Goal: Task Accomplishment & Management: Manage account settings

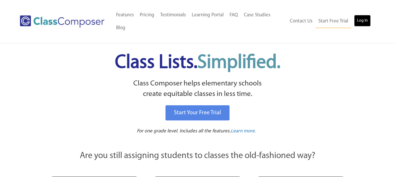
click at [360, 21] on link "Log In" at bounding box center [362, 21] width 17 height 12
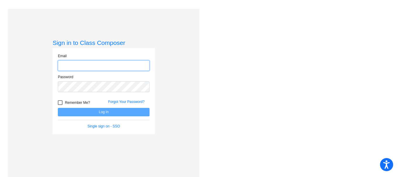
type input "[EMAIL_ADDRESS][DOMAIN_NAME]"
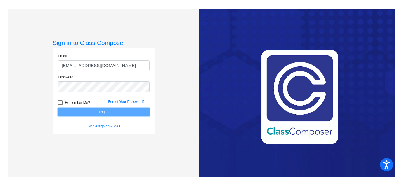
click at [104, 113] on button "Log In" at bounding box center [104, 112] width 92 height 8
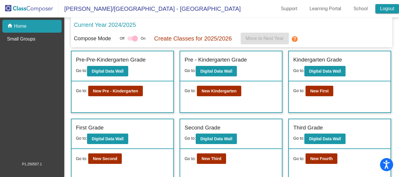
click at [390, 10] on link "Logout" at bounding box center [387, 8] width 24 height 9
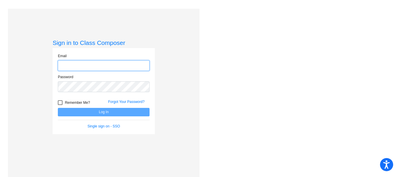
type input "[EMAIL_ADDRESS][DOMAIN_NAME]"
